Goal: Find specific page/section: Find specific page/section

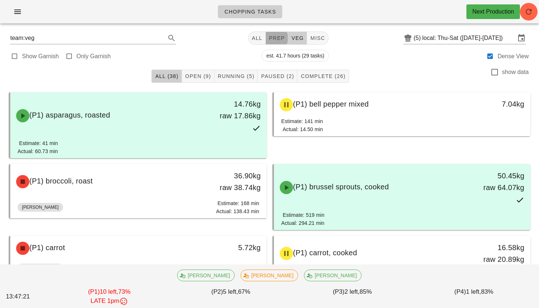
click at [271, 42] on button "prep" at bounding box center [277, 38] width 22 height 13
type input "team:prep"
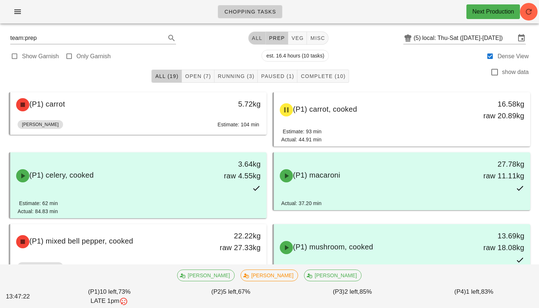
click at [254, 39] on span "All" at bounding box center [257, 38] width 11 height 6
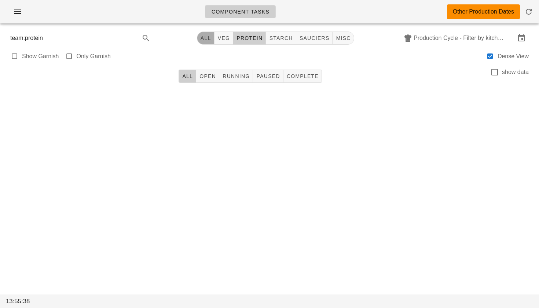
click at [200, 39] on span "All" at bounding box center [205, 38] width 11 height 6
